Goal: Contribute content: Add original content to the website for others to see

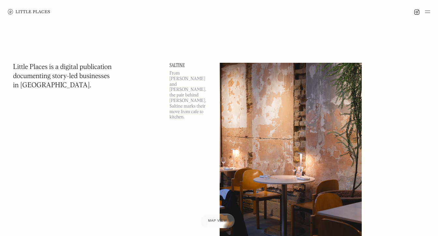
click at [408, 169] on div "Saltine From [PERSON_NAME] and [PERSON_NAME], the pair behind [PERSON_NAME], Sa…" at bounding box center [291, 157] width 243 height 189
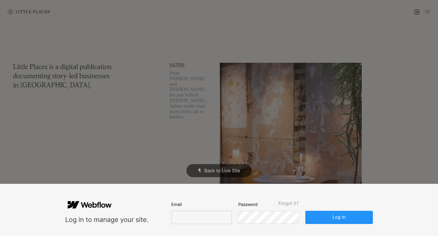
click at [191, 169] on input "email" at bounding box center [202, 216] width 60 height 13
type input "[EMAIL_ADDRESS][DOMAIN_NAME]"
click at [306, 169] on button "Log in" at bounding box center [340, 216] width 68 height 13
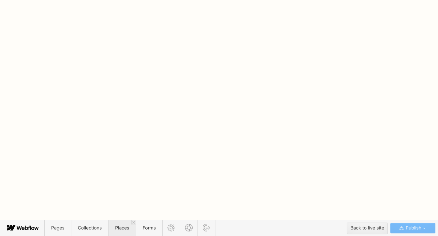
click at [120, 169] on span "Places" at bounding box center [122, 228] width 14 height 6
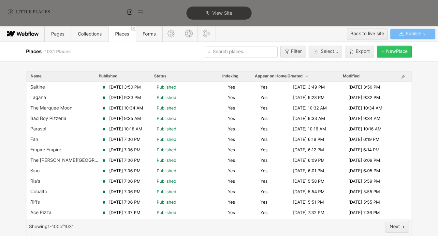
click at [393, 53] on div "[GEOGRAPHIC_DATA]" at bounding box center [398, 51] width 22 height 5
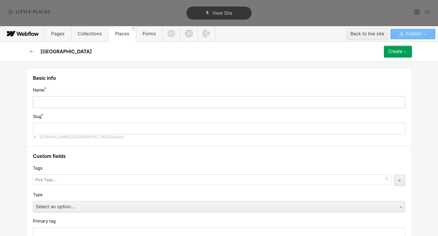
click at [282, 103] on input "text" at bounding box center [219, 101] width 373 height 11
type input "C"
type input "c"
type input "Cl"
type input "cl"
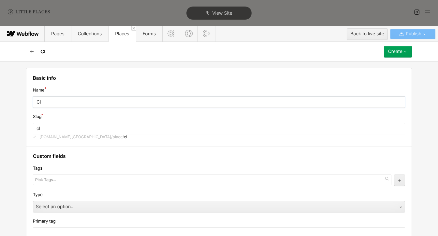
type input "Cla"
type input "cla"
type input "Clar"
type input "clar"
type input "[PERSON_NAME]"
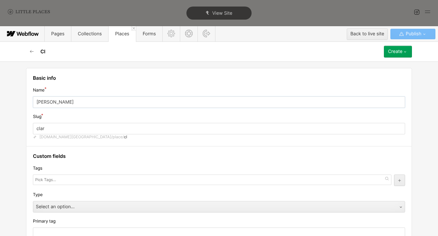
type input "[PERSON_NAME]"
type input "[PERSON_NAME]'s"
type input "claras"
type input "[PERSON_NAME]'s"
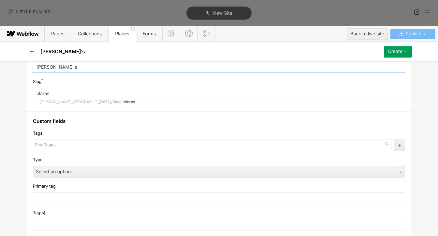
scroll to position [36, 0]
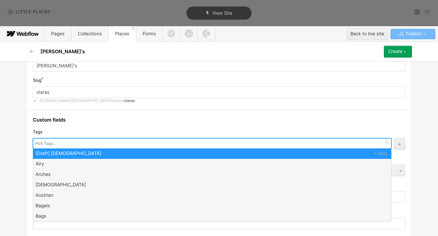
click at [50, 145] on input "text" at bounding box center [46, 143] width 22 height 9
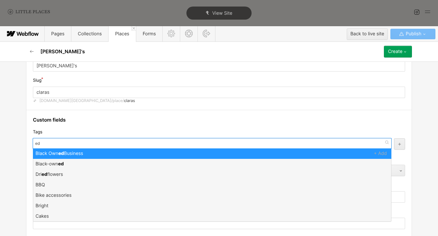
scroll to position [0, 0]
type input "e"
type input "med"
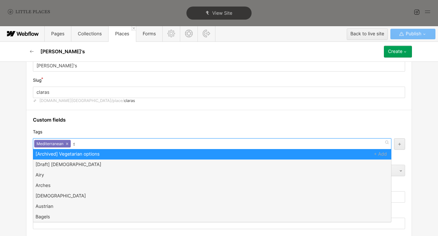
type input "sea"
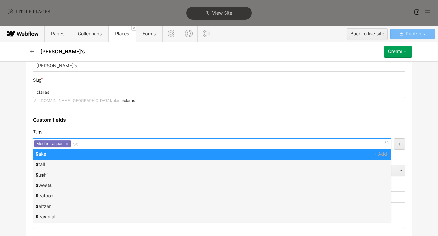
type input "sea"
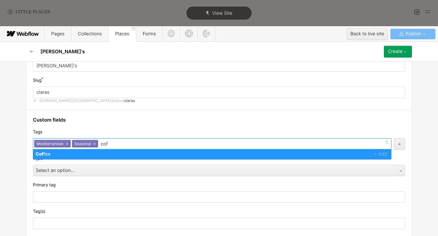
type input "coff"
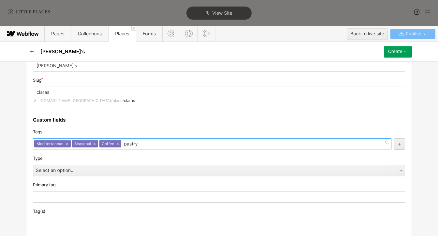
type input "[PERSON_NAME]"
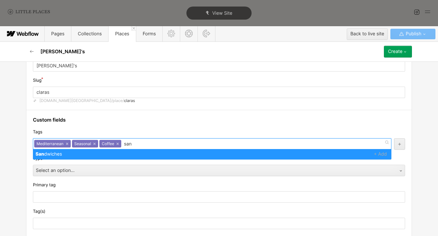
type input "sand"
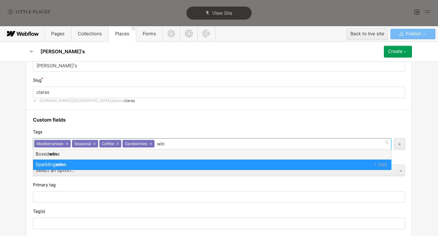
type input "wine"
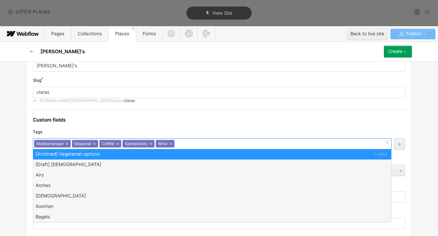
click at [104, 133] on div "Tags" at bounding box center [219, 131] width 373 height 7
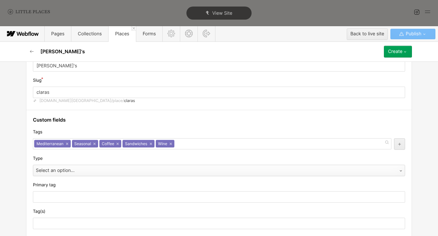
click at [74, 169] on div "Select an option..." at bounding box center [212, 170] width 359 height 10
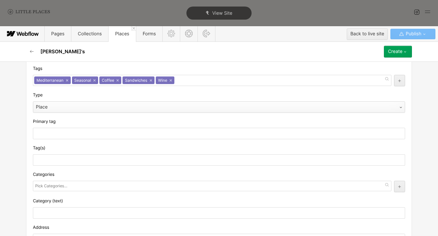
scroll to position [109, 0]
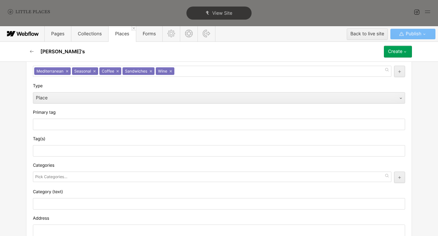
click at [47, 169] on input "text" at bounding box center [52, 176] width 34 height 9
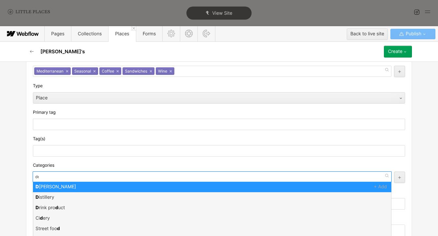
type input "deli"
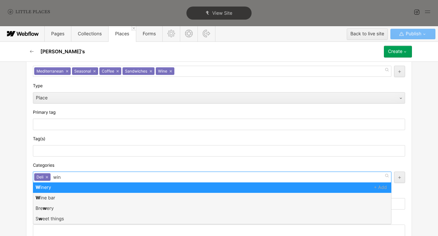
type input "wine"
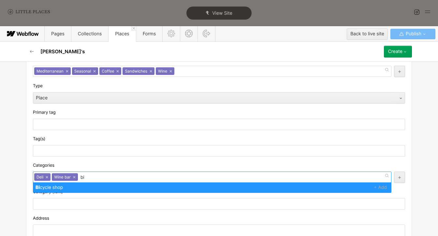
type input "b"
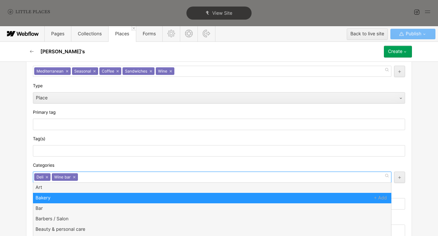
scroll to position [0, 0]
type input "res"
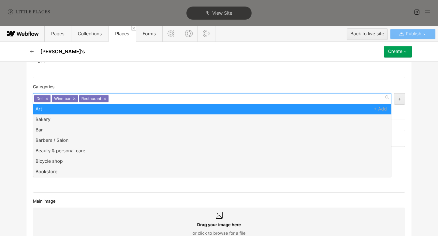
scroll to position [187, 0]
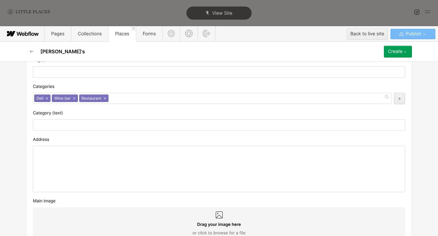
click at [147, 151] on div at bounding box center [219, 169] width 372 height 46
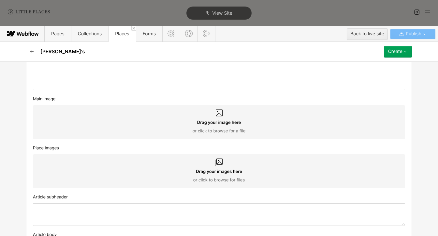
scroll to position [343, 0]
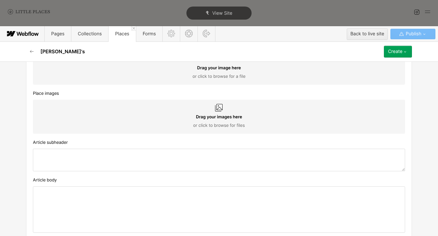
click at [157, 162] on textarea at bounding box center [219, 159] width 373 height 23
type textarea "Deli, wine bar & bistro"
click at [152, 169] on div "Article body" at bounding box center [219, 179] width 373 height 7
click at [151, 169] on div at bounding box center [219, 209] width 372 height 46
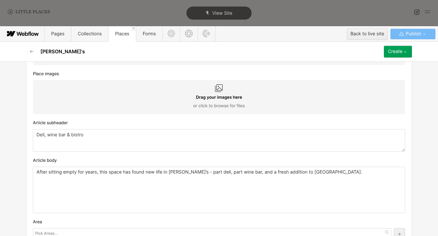
scroll to position [376, 0]
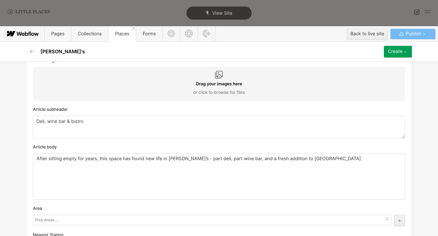
click at [138, 169] on div "After sitting empty for years, this space has found new life in [PERSON_NAME]’s…" at bounding box center [219, 176] width 372 height 46
click at [131, 159] on p "After sitting empty for years, this space has found new life in [PERSON_NAME]’s…" at bounding box center [219, 158] width 365 height 5
click at [117, 161] on p "After sitting empty for years, this space has found new life in [PERSON_NAME]’s…" at bounding box center [219, 158] width 365 height 5
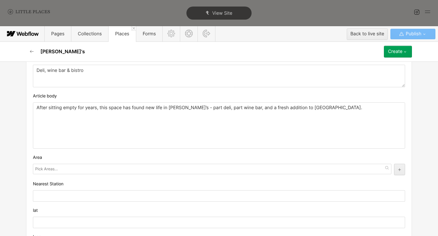
scroll to position [438, 0]
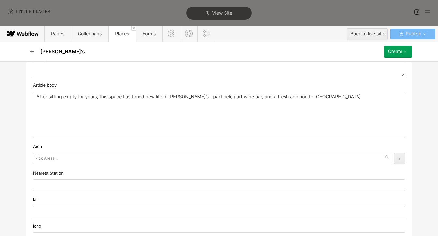
click at [35, 159] on div at bounding box center [212, 158] width 359 height 10
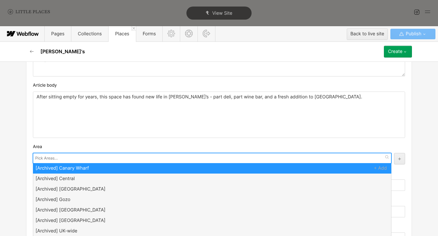
click at [66, 158] on div at bounding box center [212, 158] width 359 height 10
click at [64, 149] on div "Area" at bounding box center [219, 146] width 373 height 7
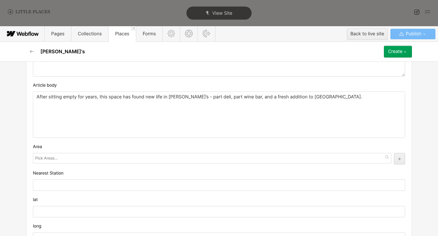
click at [58, 157] on input "text" at bounding box center [47, 157] width 24 height 9
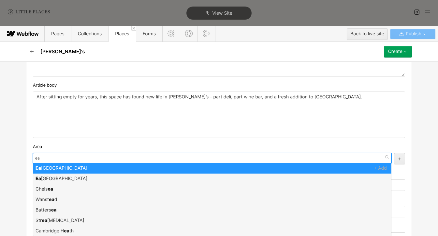
type input "eas"
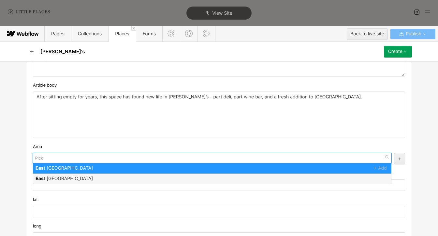
scroll to position [0, 0]
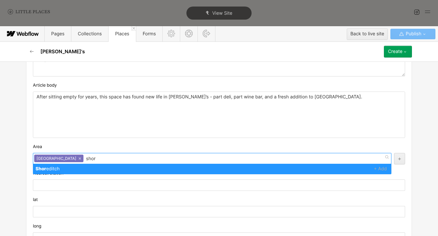
type input "shore"
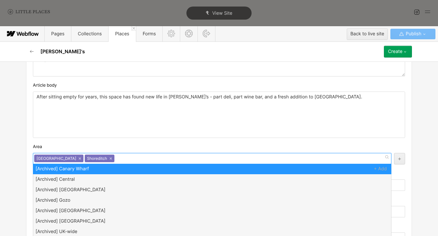
click at [73, 146] on div "Area" at bounding box center [219, 146] width 373 height 7
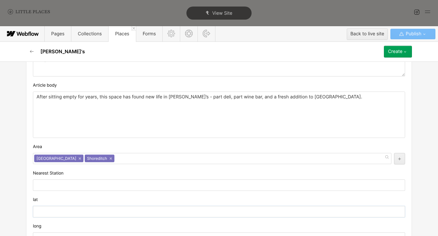
click at [81, 169] on input "text" at bounding box center [219, 210] width 373 height 11
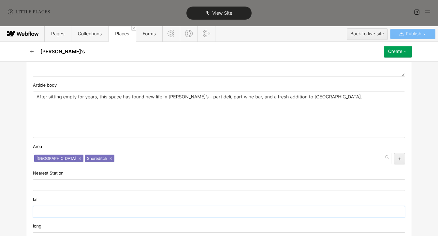
paste input "51.5239065"
type input "51.5239065"
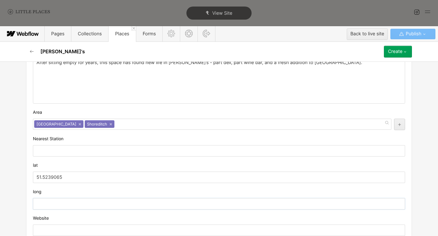
click at [109, 169] on input "text" at bounding box center [219, 203] width 373 height 11
paste input "-0.0745873"
type input "-0.0745873"
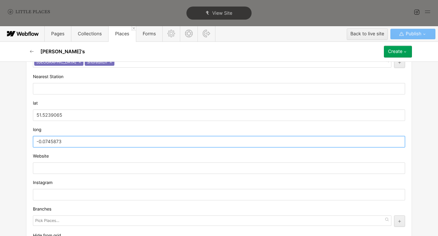
scroll to position [541, 0]
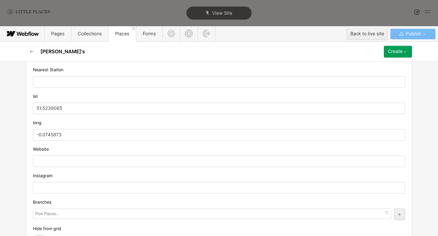
click at [113, 153] on div "Website" at bounding box center [219, 148] width 373 height 7
click at [113, 156] on input "text" at bounding box center [219, 160] width 373 height 11
paste input "[URL][DOMAIN_NAME]"
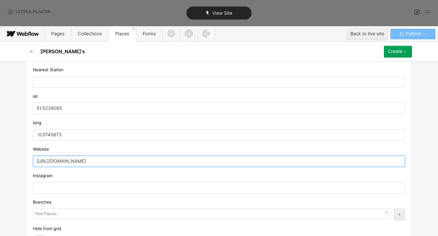
type input "[URL][DOMAIN_NAME]"
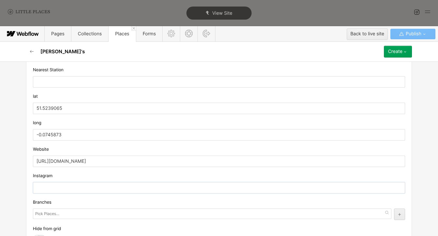
click at [94, 169] on input "text" at bounding box center [219, 187] width 373 height 11
paste input "[URL][DOMAIN_NAME]"
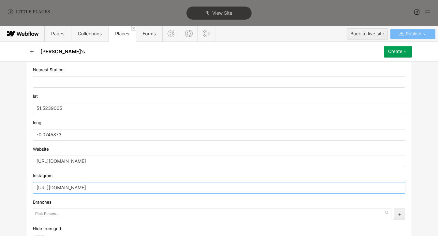
scroll to position [587, 0]
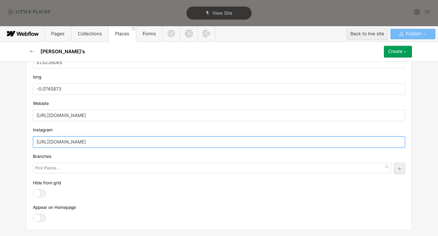
type input "[URL][DOMAIN_NAME]"
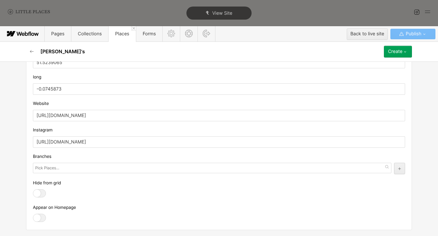
click at [38, 169] on div at bounding box center [39, 217] width 13 height 8
click at [0, 0] on input "checkbox" at bounding box center [0, 0] width 0 height 0
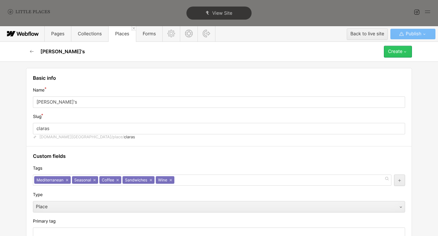
click at [395, 53] on div "Create" at bounding box center [395, 51] width 14 height 5
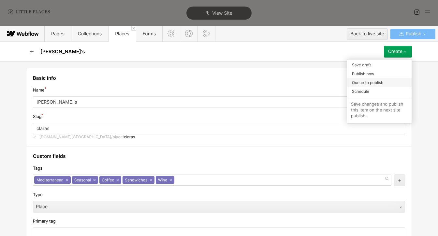
click at [385, 81] on div "Queue to publish" at bounding box center [379, 82] width 65 height 9
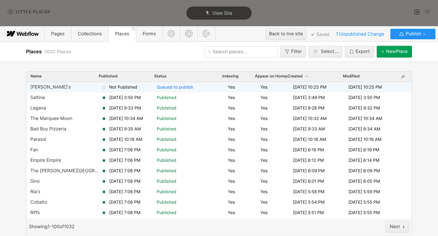
click at [157, 90] on div "[PERSON_NAME]'s Not Published Queued to publish Yes Yes [DATE] 10:25 PM [DATE] …" at bounding box center [219, 87] width 386 height 10
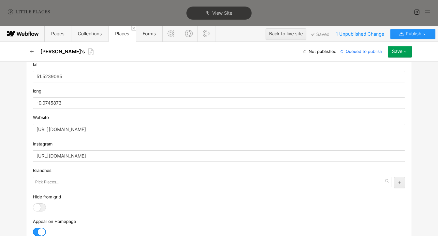
scroll to position [745, 0]
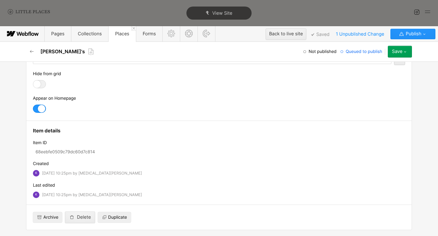
click at [399, 48] on button "Save" at bounding box center [400, 52] width 24 height 12
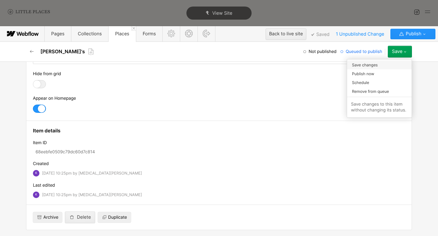
click at [375, 65] on span "Save changes" at bounding box center [365, 65] width 26 height 6
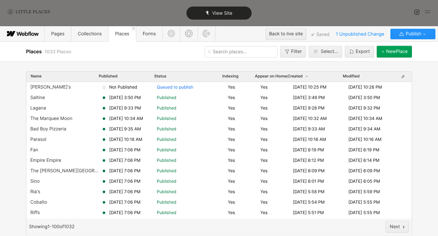
click at [221, 16] on div "View Site" at bounding box center [219, 13] width 65 height 13
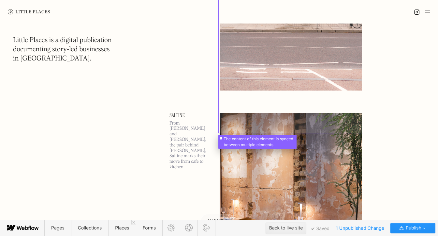
scroll to position [0, 0]
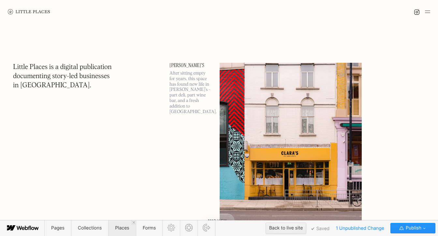
click at [122, 169] on span "Places" at bounding box center [122, 228] width 14 height 6
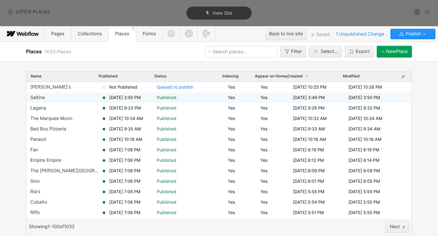
click at [127, 92] on div "Saltine [DATE] 3:50 PM Published Yes Yes [DATE] 3:49 PM [DATE] 3:50 PM" at bounding box center [219, 97] width 386 height 10
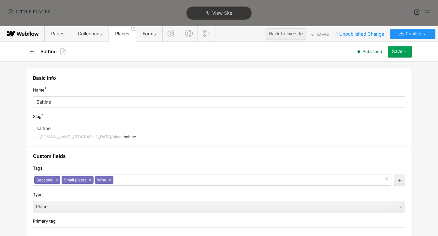
click at [34, 55] on button "button" at bounding box center [32, 52] width 12 height 12
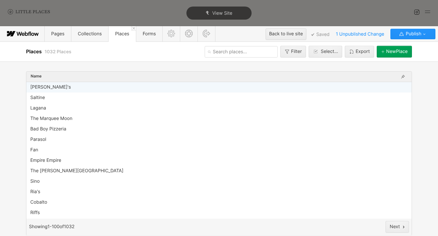
click at [68, 86] on div "[PERSON_NAME]'s" at bounding box center [217, 86] width 374 height 5
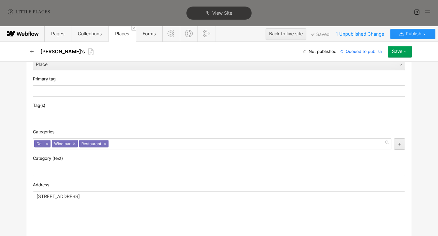
scroll to position [142, 0]
click at [65, 169] on p "[STREET_ADDRESS]" at bounding box center [219, 195] width 365 height 5
click at [131, 163] on div "Category (text)" at bounding box center [219, 164] width 373 height 21
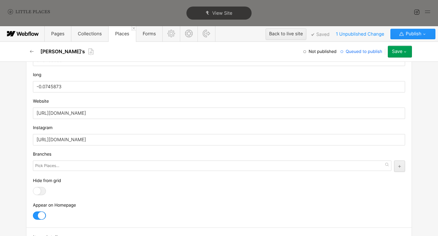
scroll to position [628, 0]
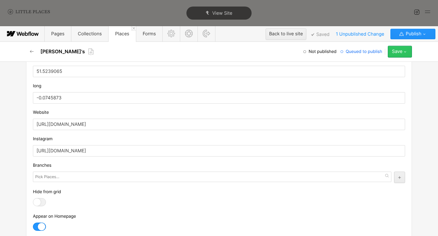
click at [399, 53] on div "Save" at bounding box center [397, 51] width 10 height 5
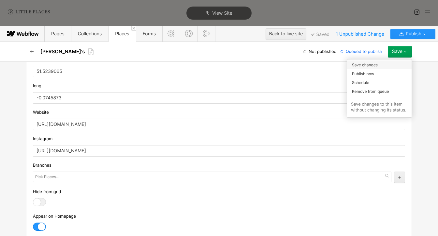
click at [385, 67] on div "Save changes" at bounding box center [379, 64] width 65 height 9
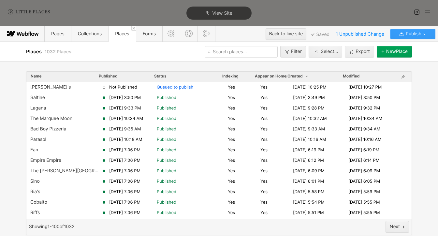
click at [407, 34] on span "Publish" at bounding box center [413, 34] width 17 height 10
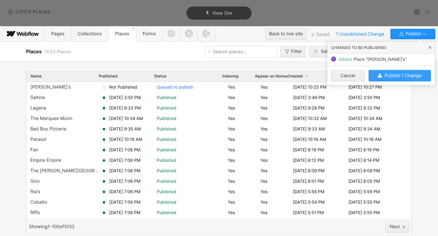
click at [392, 77] on span "Publish 1 Change" at bounding box center [403, 76] width 37 height 6
